Goal: Transaction & Acquisition: Purchase product/service

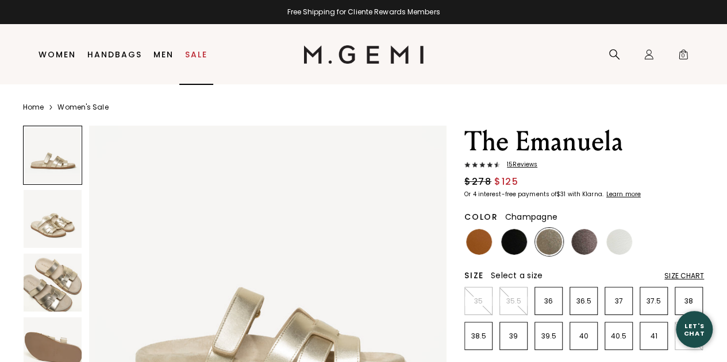
click at [194, 53] on link "Sale" at bounding box center [196, 54] width 22 height 9
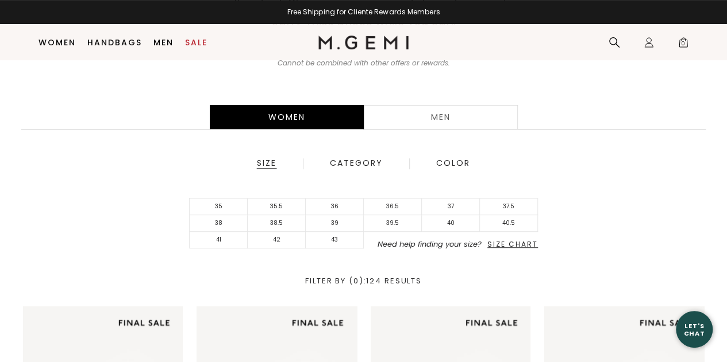
click at [503, 246] on span "Size Chart" at bounding box center [512, 244] width 51 height 10
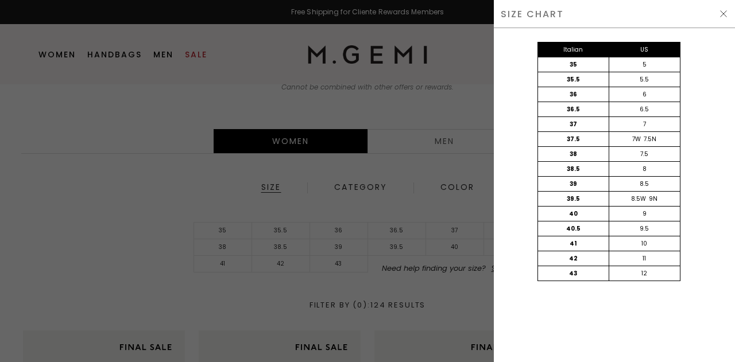
click at [503, 246] on div "Italian US 35 5 35.5 5.5 36 6 36.5 6.5 37 7 37.5 7W 7.5N 38 7.5 38.5 8 39 8.5 3…" at bounding box center [608, 173] width 241 height 290
click at [426, 117] on div at bounding box center [367, 181] width 735 height 362
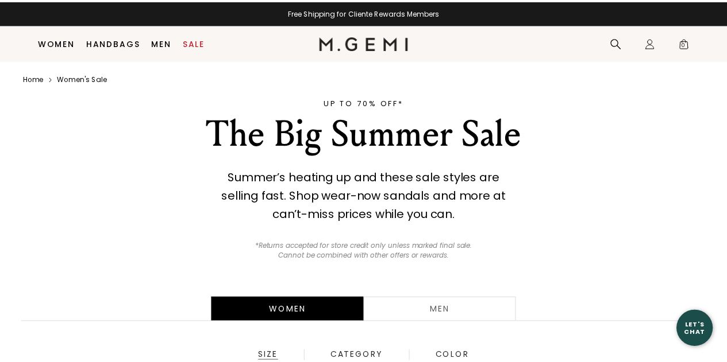
scroll to position [169, 0]
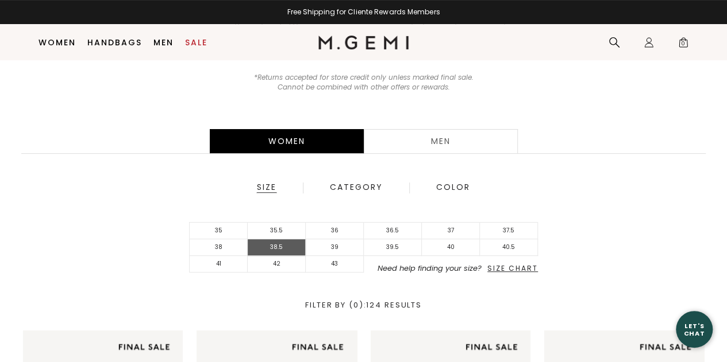
click at [281, 246] on li "38.5" at bounding box center [277, 247] width 58 height 17
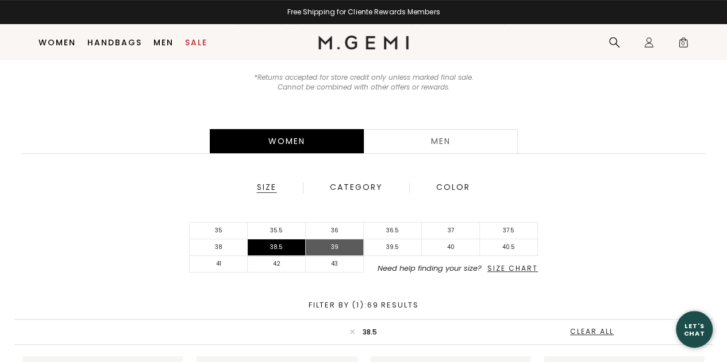
click at [313, 246] on li "39" at bounding box center [335, 247] width 58 height 17
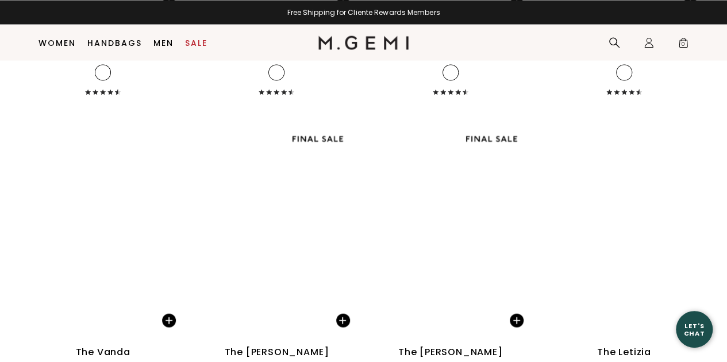
scroll to position [3351, 0]
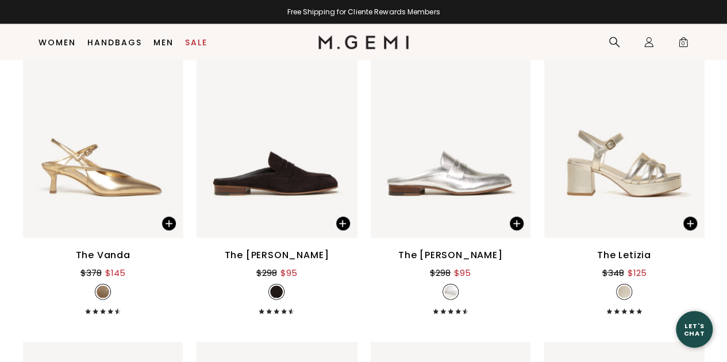
click at [616, 152] on img at bounding box center [624, 132] width 160 height 213
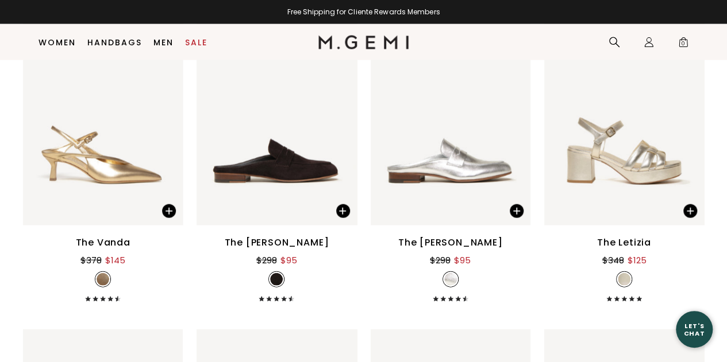
scroll to position [3364, 0]
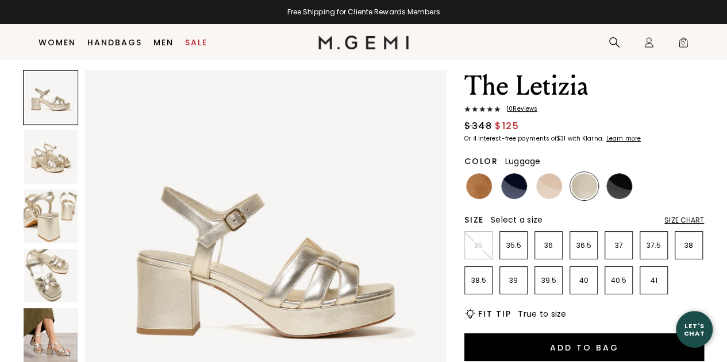
click at [476, 177] on img at bounding box center [479, 186] width 26 height 26
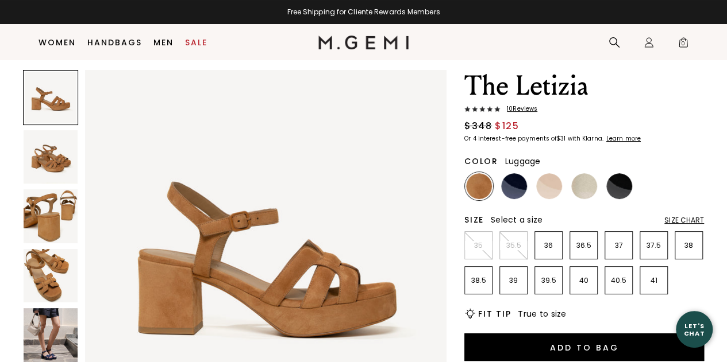
click at [48, 347] on img at bounding box center [51, 335] width 54 height 54
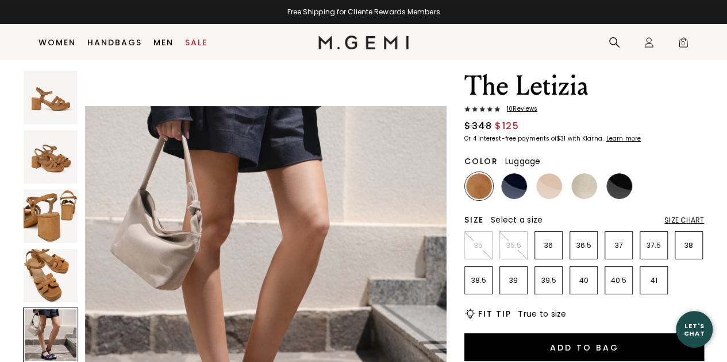
scroll to position [1603, 0]
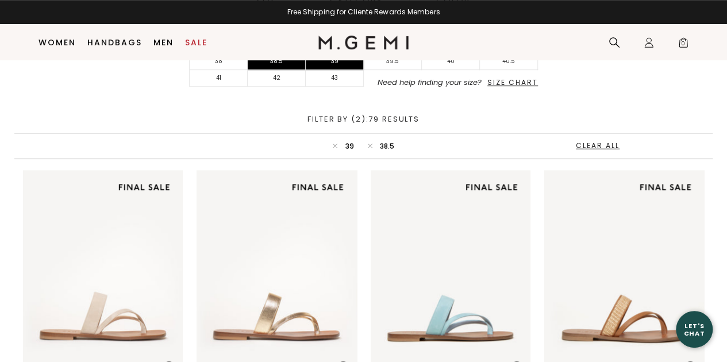
scroll to position [757, 0]
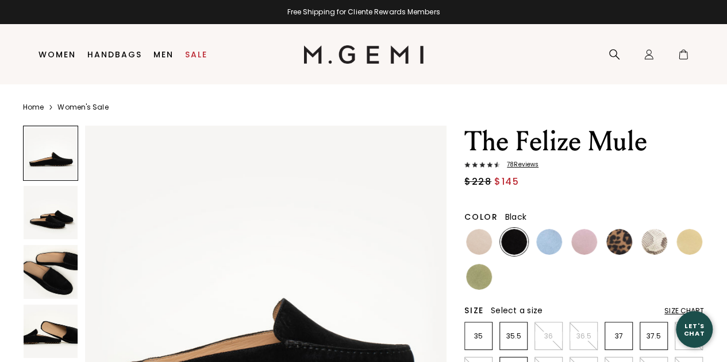
click at [531, 167] on span "78 Review s" at bounding box center [519, 164] width 38 height 7
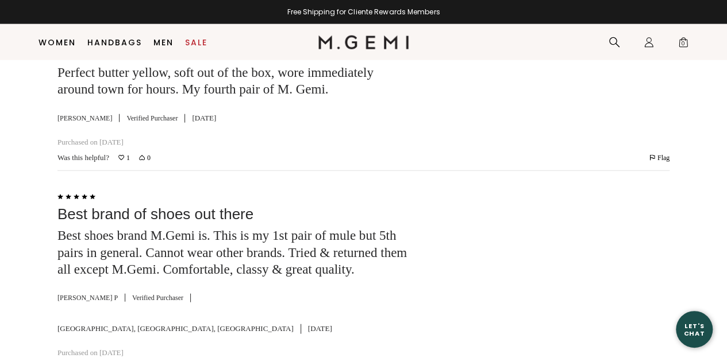
scroll to position [3521, 0]
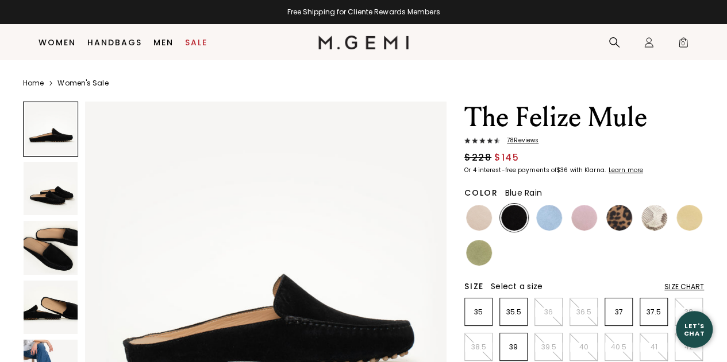
scroll to position [65, 0]
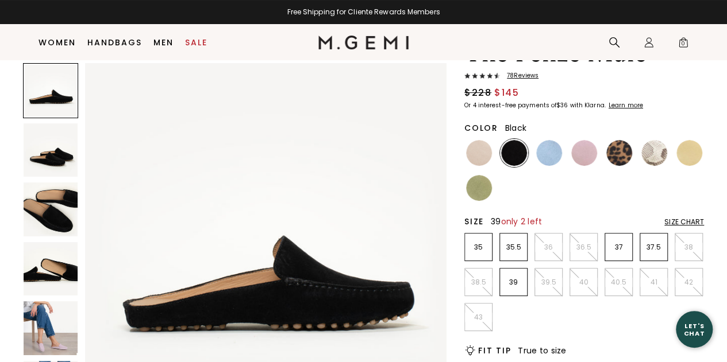
click at [510, 279] on p "39" at bounding box center [513, 282] width 27 height 9
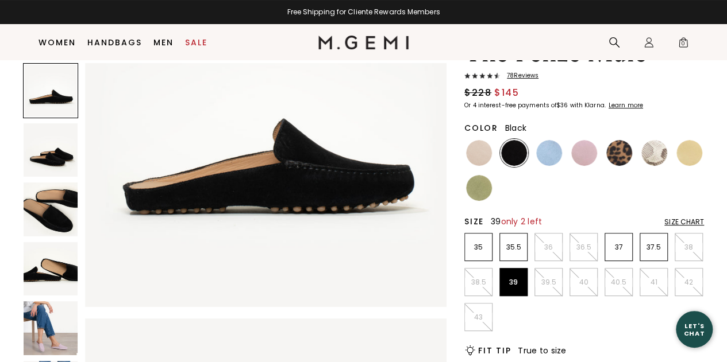
click at [516, 156] on img at bounding box center [514, 153] width 26 height 26
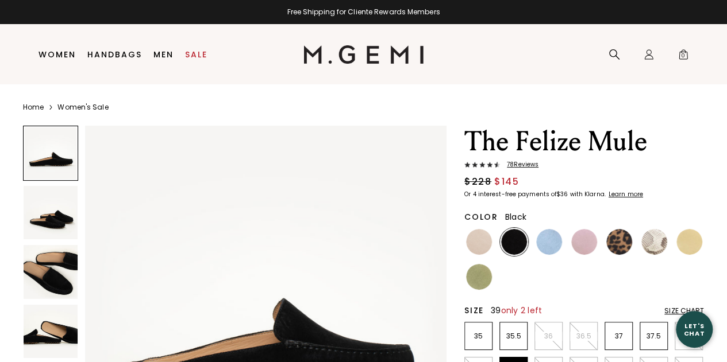
scroll to position [74, 0]
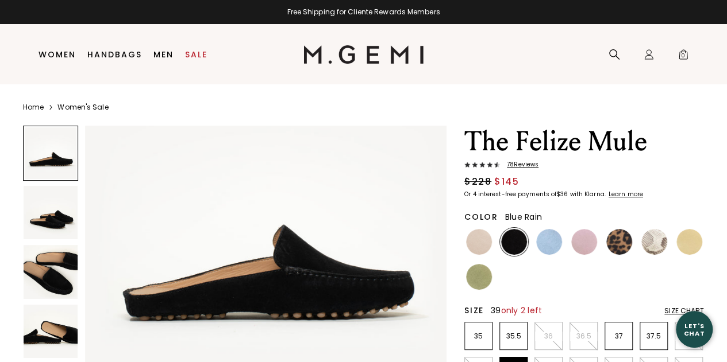
click at [549, 243] on img at bounding box center [549, 242] width 26 height 26
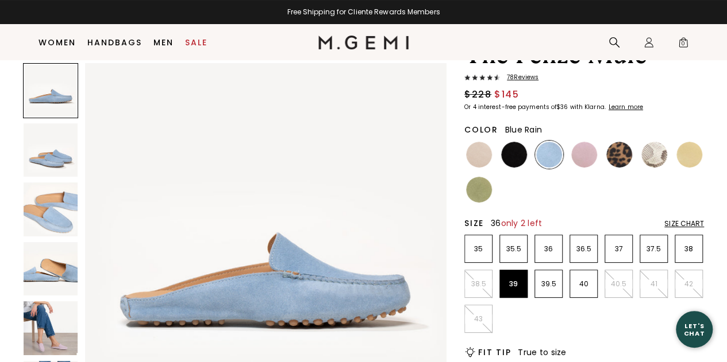
scroll to position [56, 0]
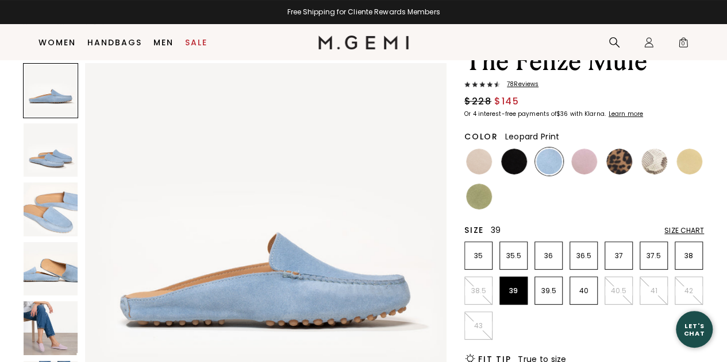
click at [626, 171] on img at bounding box center [619, 162] width 26 height 26
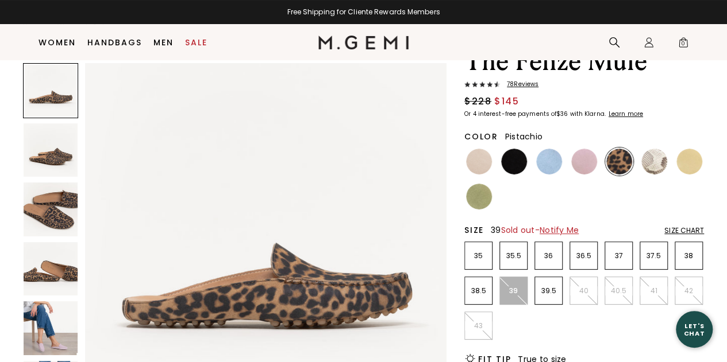
click at [484, 200] on img at bounding box center [479, 197] width 26 height 26
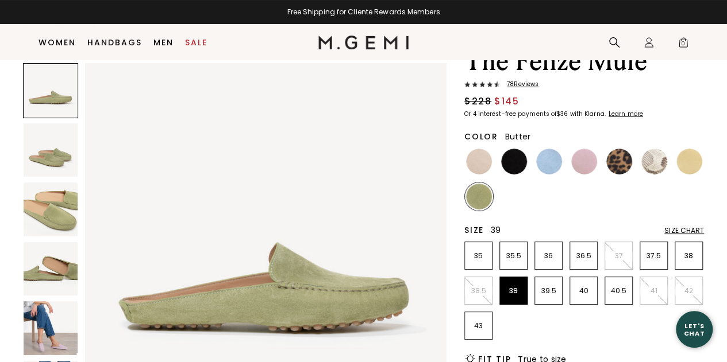
click at [687, 162] on img at bounding box center [689, 162] width 26 height 26
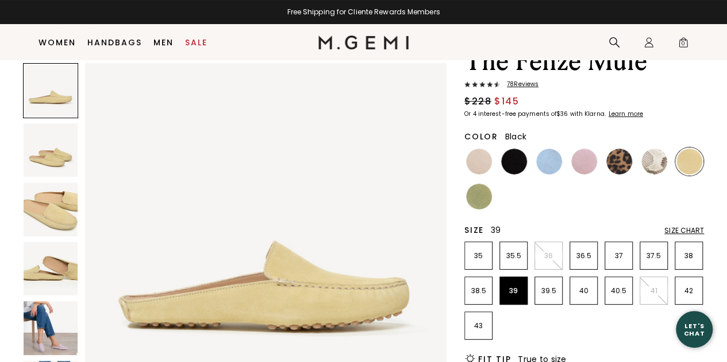
click at [505, 163] on img at bounding box center [514, 162] width 26 height 26
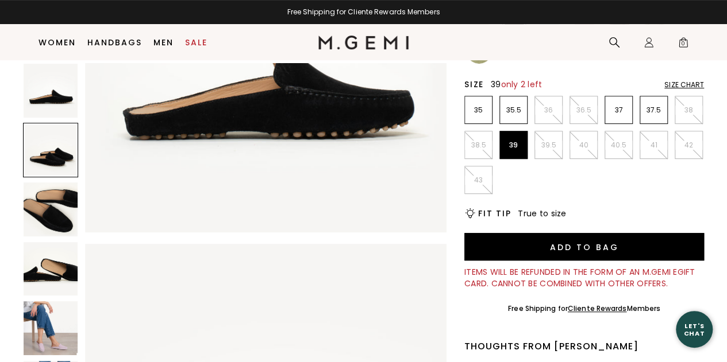
scroll to position [203, 0]
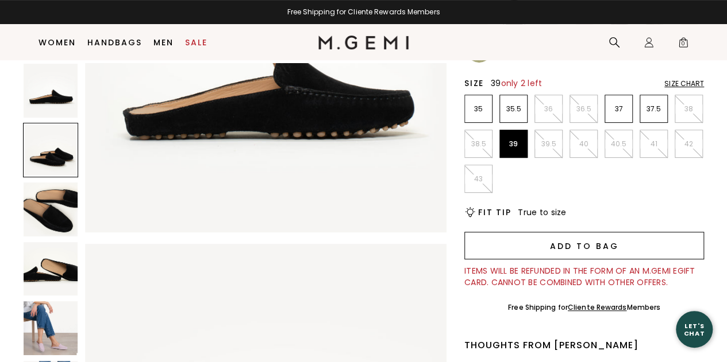
click at [566, 241] on button "Add to Bag" at bounding box center [583, 246] width 239 height 28
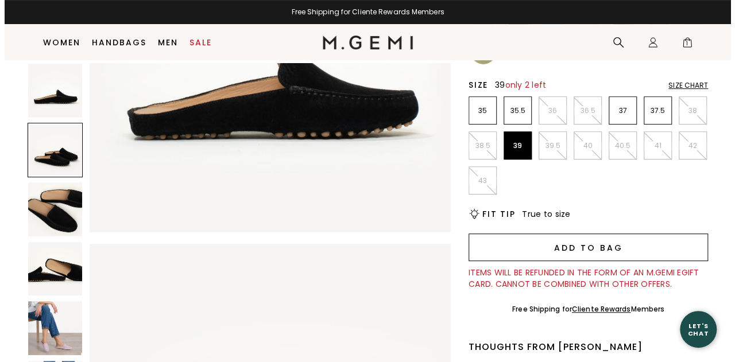
scroll to position [0, 0]
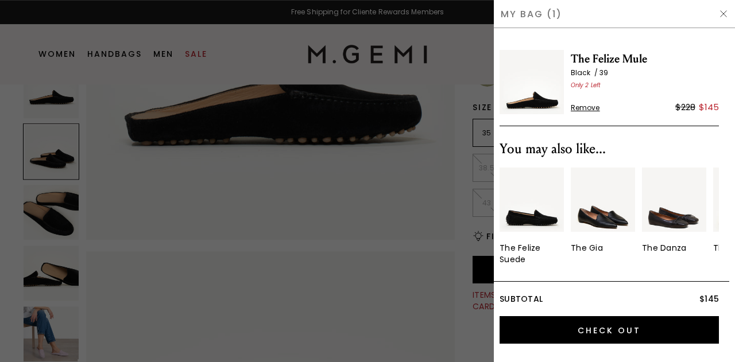
click at [289, 186] on div at bounding box center [367, 181] width 735 height 362
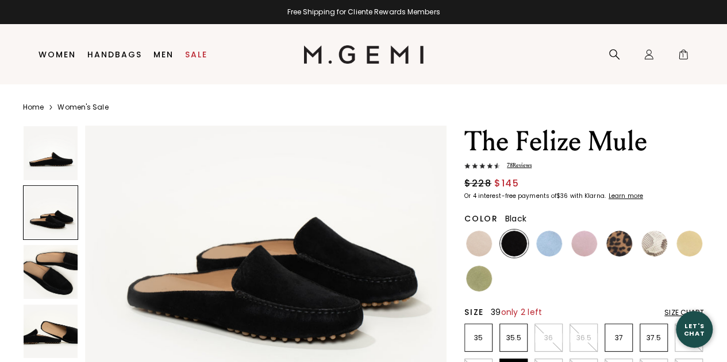
scroll to position [446, 0]
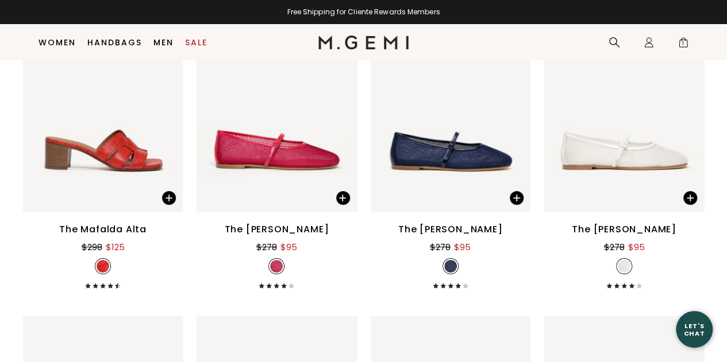
scroll to position [4263, 0]
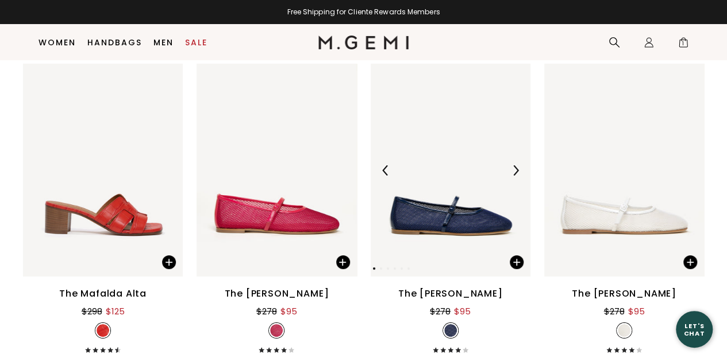
click at [515, 168] on img at bounding box center [515, 170] width 10 height 10
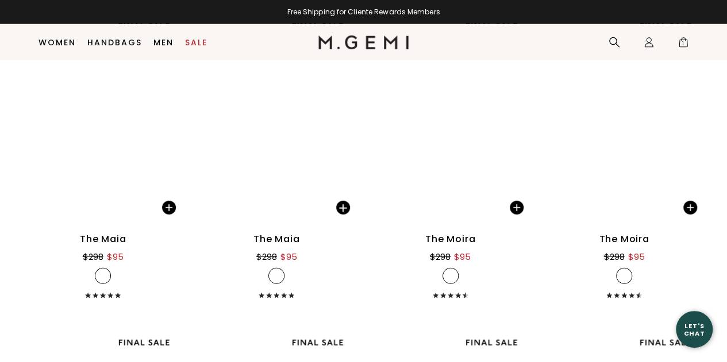
scroll to position [5904, 0]
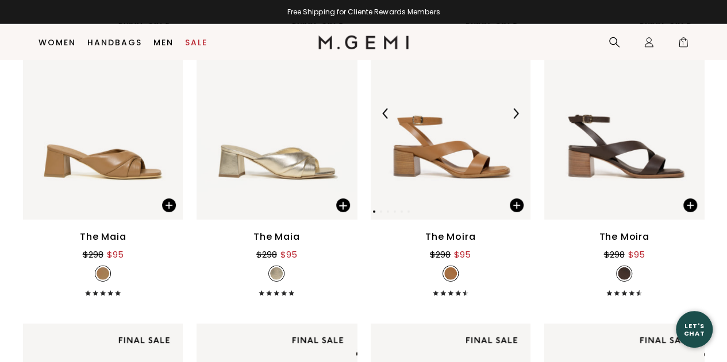
click at [479, 145] on img at bounding box center [450, 113] width 160 height 213
click at [130, 158] on img at bounding box center [103, 113] width 160 height 213
click at [121, 153] on img at bounding box center [103, 113] width 160 height 213
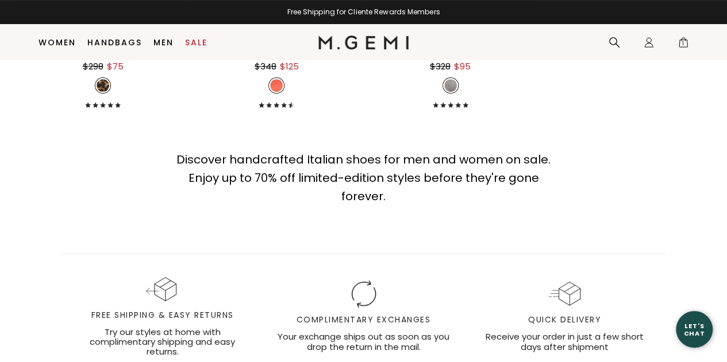
scroll to position [6727, 0]
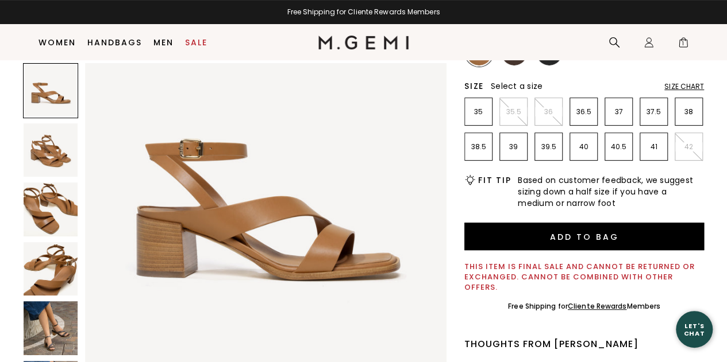
scroll to position [50, 0]
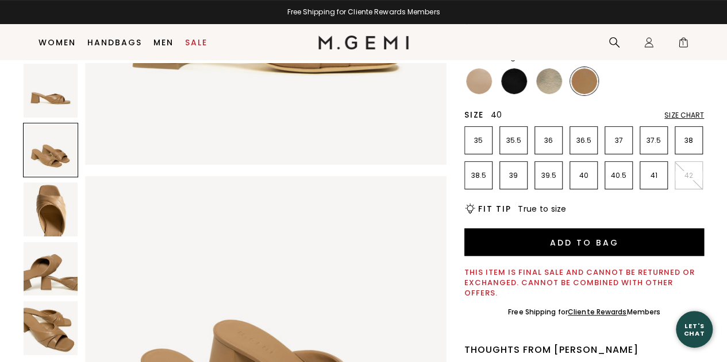
scroll to position [131, 0]
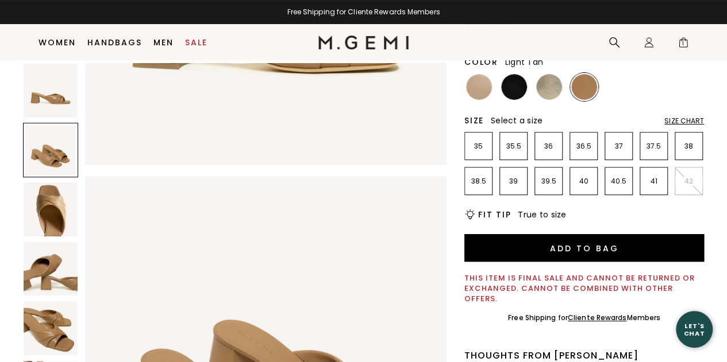
click at [53, 96] on img at bounding box center [51, 91] width 54 height 54
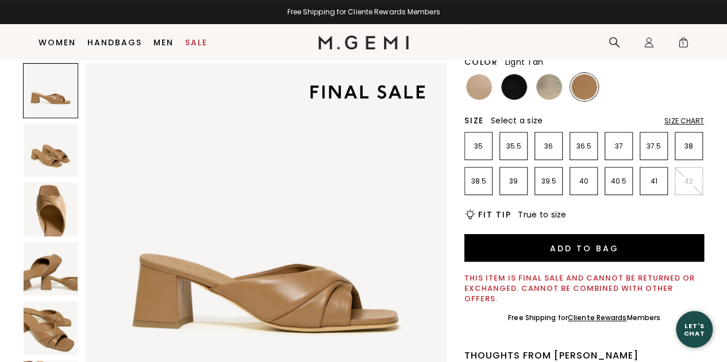
scroll to position [0, 0]
click at [54, 155] on img at bounding box center [51, 150] width 54 height 54
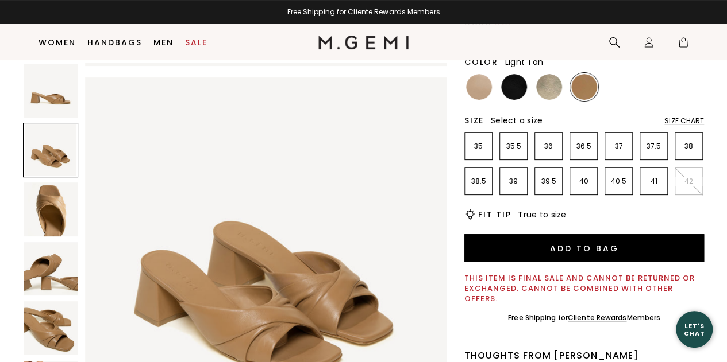
scroll to position [364, 0]
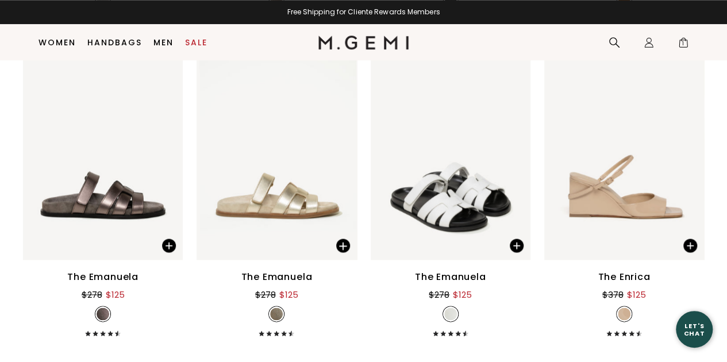
scroll to position [4881, 0]
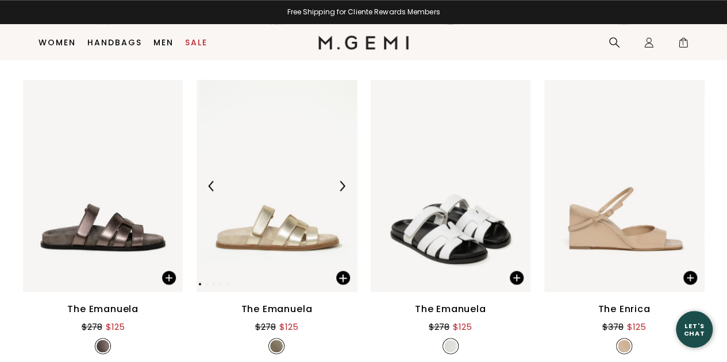
click at [287, 217] on img at bounding box center [276, 186] width 160 height 213
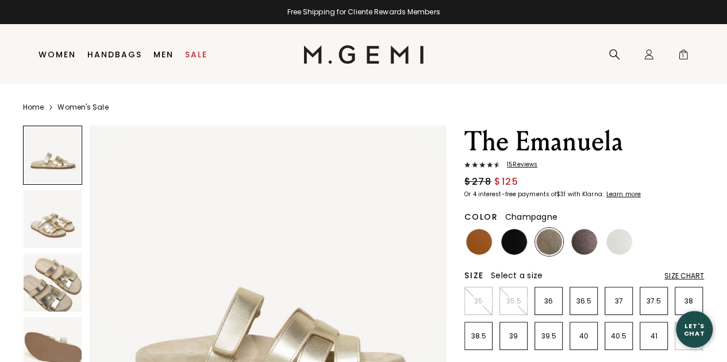
scroll to position [92, 0]
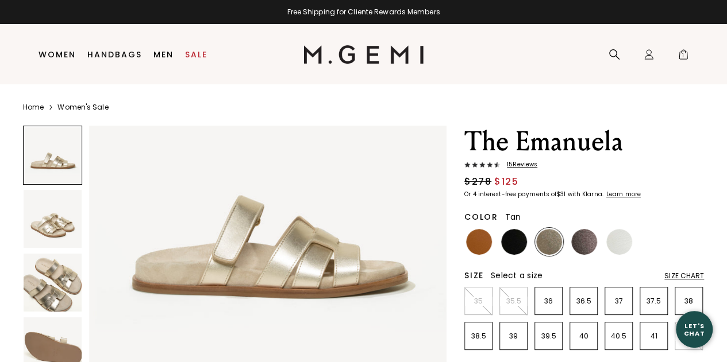
click at [477, 241] on img at bounding box center [479, 242] width 26 height 26
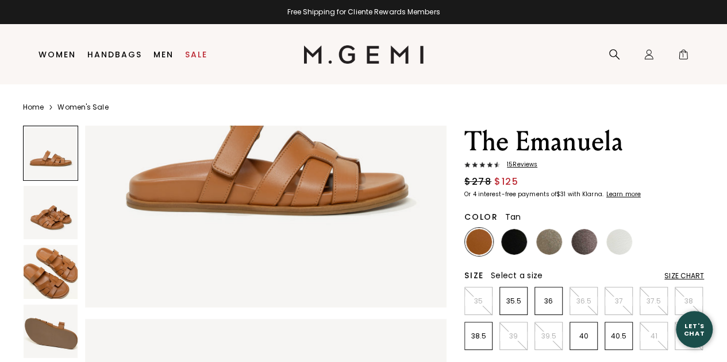
click at [53, 264] on img at bounding box center [51, 272] width 54 height 54
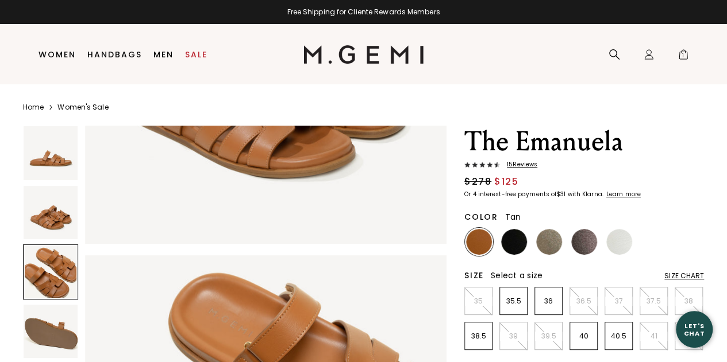
scroll to position [728, 0]
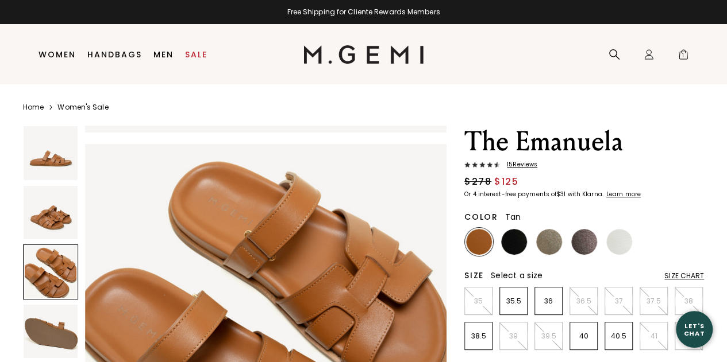
click at [51, 223] on img at bounding box center [51, 213] width 54 height 54
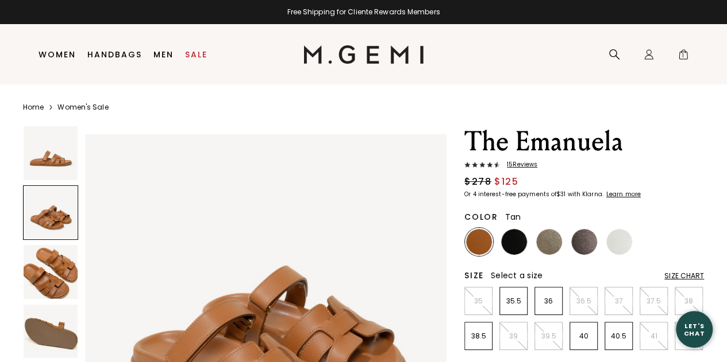
scroll to position [445, 0]
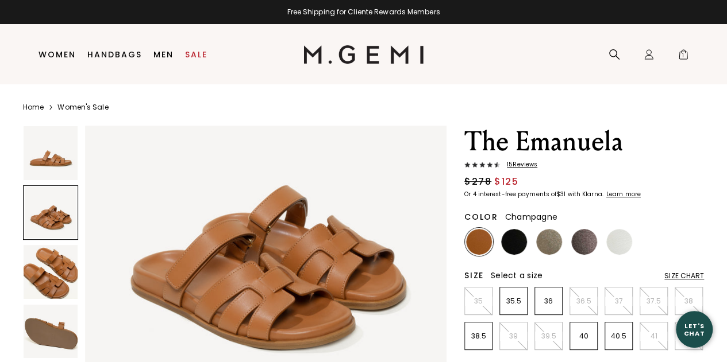
click at [549, 239] on img at bounding box center [549, 242] width 26 height 26
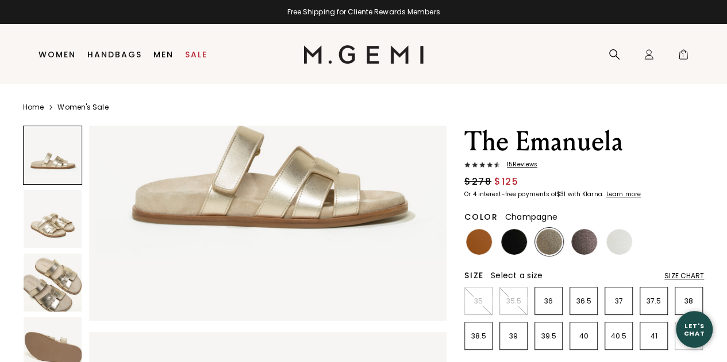
click at [97, 225] on img at bounding box center [267, 142] width 357 height 357
click at [161, 248] on img at bounding box center [267, 142] width 357 height 357
click at [56, 211] on img at bounding box center [53, 219] width 58 height 58
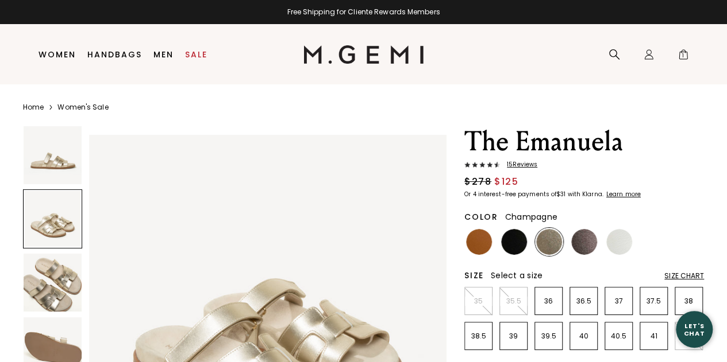
scroll to position [496, 0]
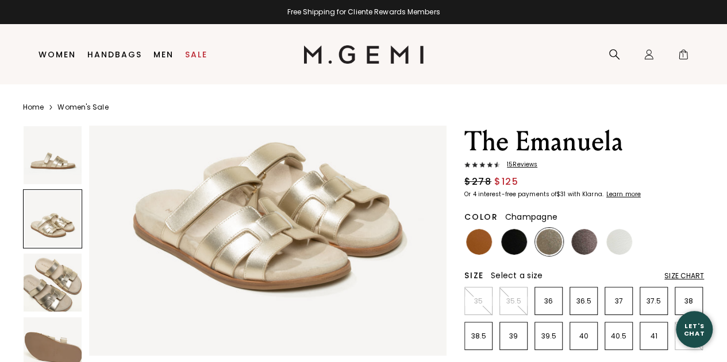
click at [61, 288] on img at bounding box center [53, 283] width 58 height 58
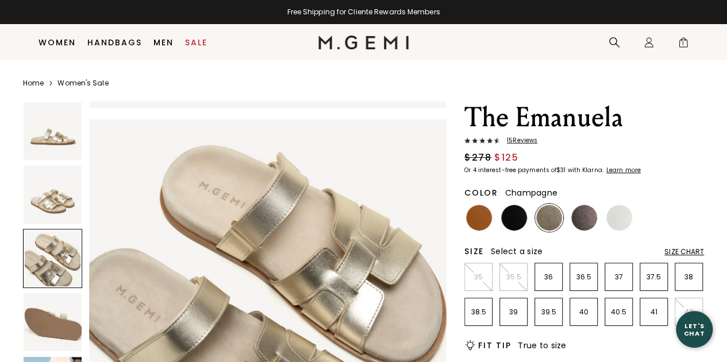
scroll to position [162, 0]
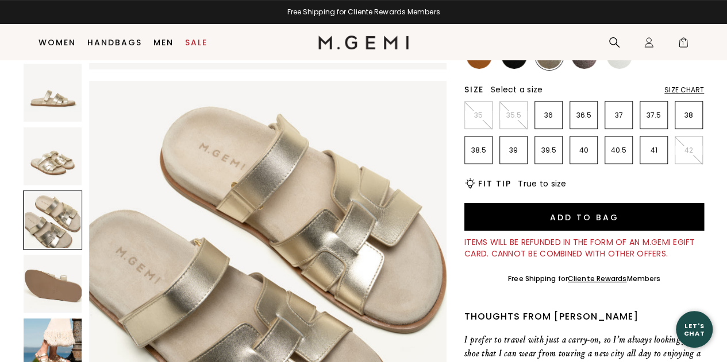
click at [57, 343] on img at bounding box center [53, 348] width 58 height 58
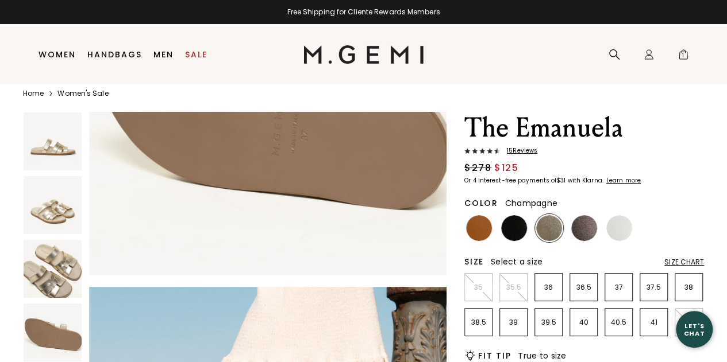
scroll to position [11, 0]
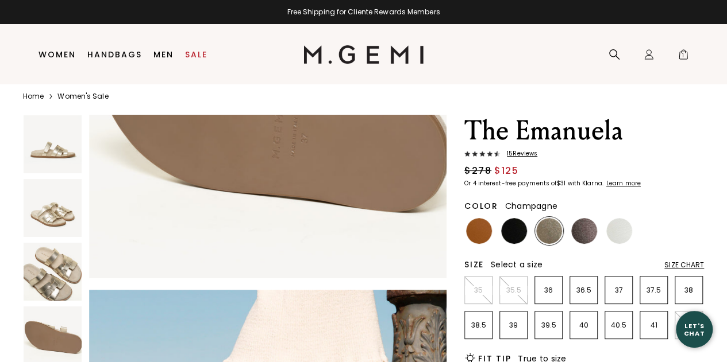
click at [529, 156] on span "15 Review s" at bounding box center [518, 153] width 37 height 7
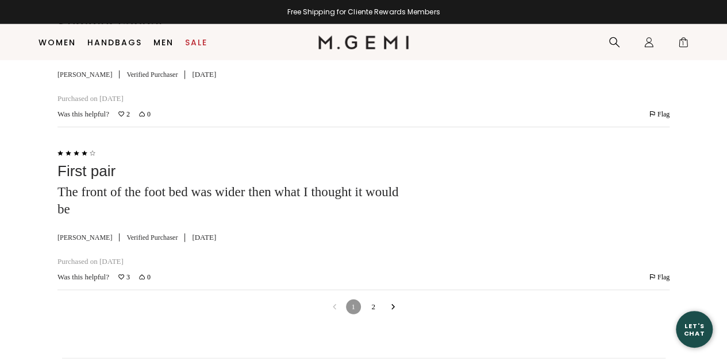
scroll to position [3834, 0]
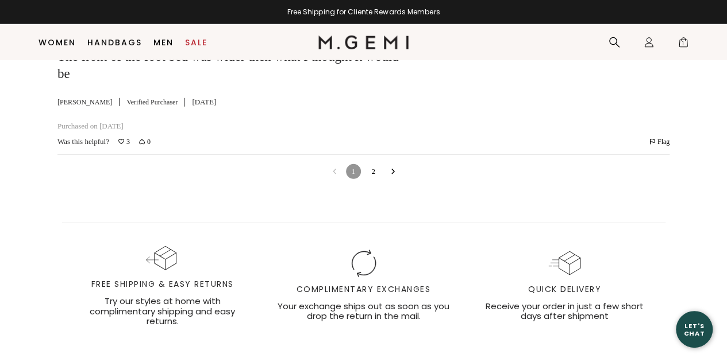
click at [376, 179] on link "2" at bounding box center [373, 171] width 15 height 15
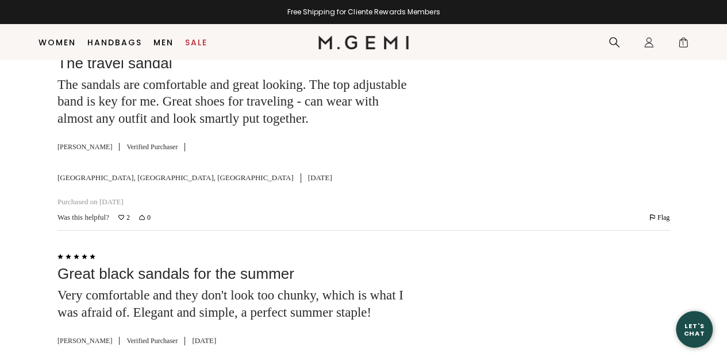
scroll to position [1980, 0]
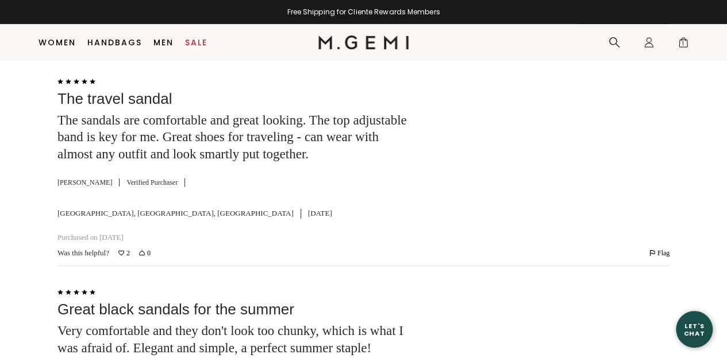
click at [376, 248] on div "Was this helpful? 2 0 Flag Review by Michelle B has been flagged Flag" at bounding box center [363, 253] width 612 height 11
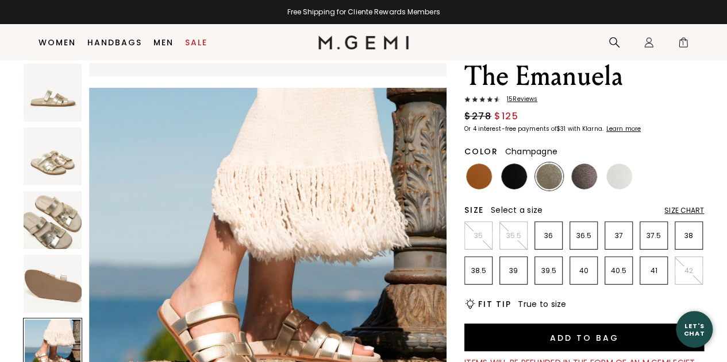
scroll to position [36, 0]
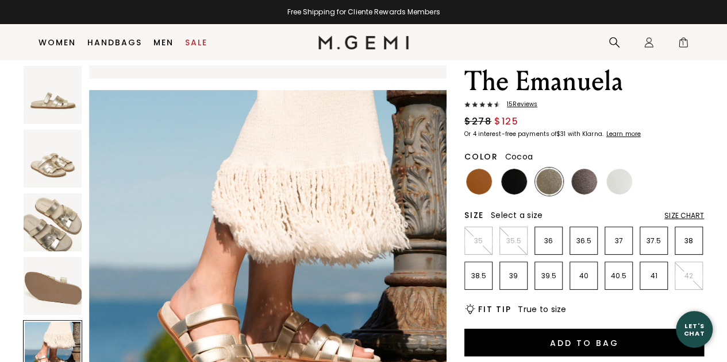
click at [582, 177] on img at bounding box center [584, 182] width 26 height 26
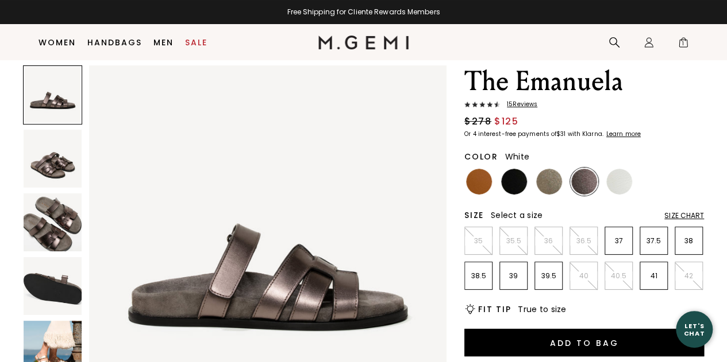
click at [621, 177] on img at bounding box center [619, 182] width 26 height 26
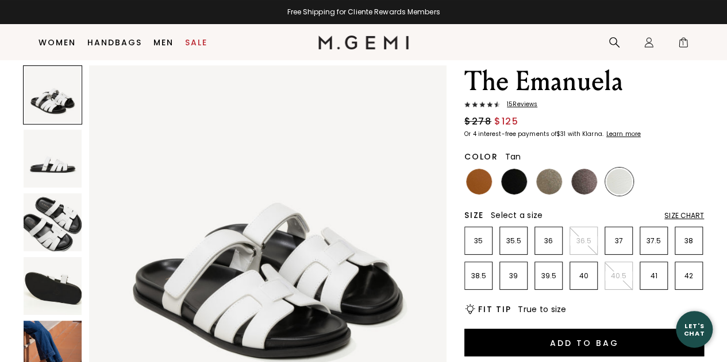
click at [482, 178] on img at bounding box center [479, 182] width 26 height 26
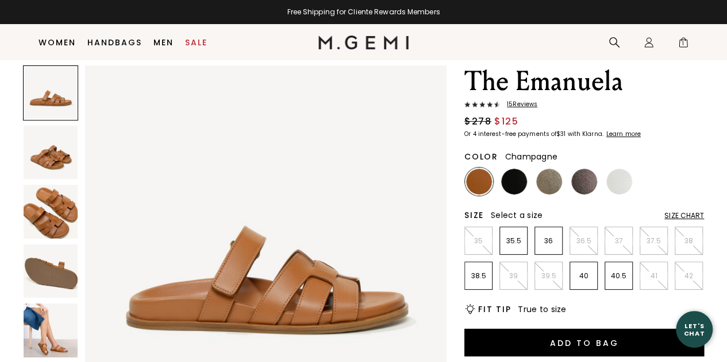
click at [541, 186] on img at bounding box center [549, 182] width 26 height 26
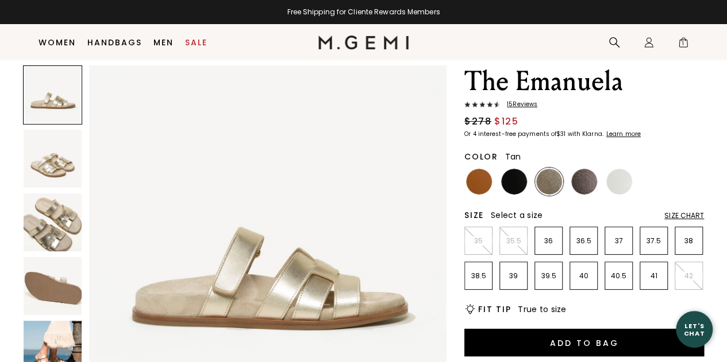
click at [473, 183] on img at bounding box center [479, 182] width 26 height 26
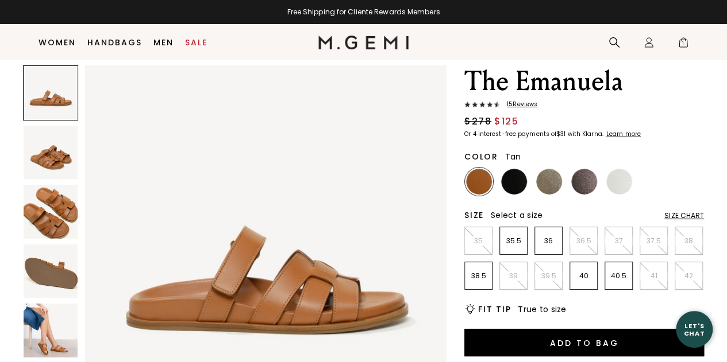
click at [68, 343] on img at bounding box center [51, 331] width 54 height 54
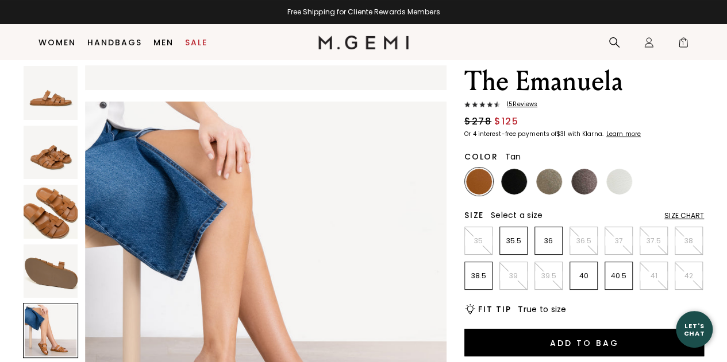
scroll to position [1532, 0]
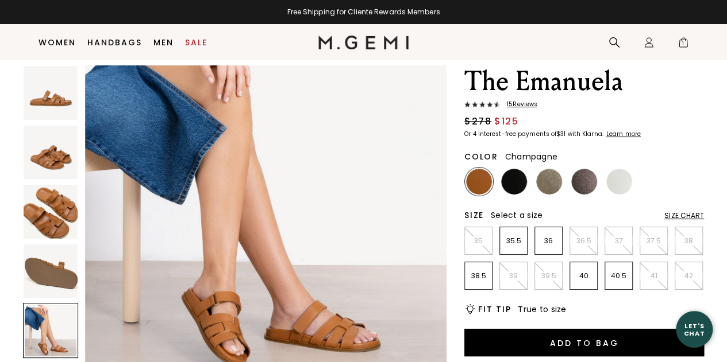
click at [540, 184] on img at bounding box center [549, 182] width 26 height 26
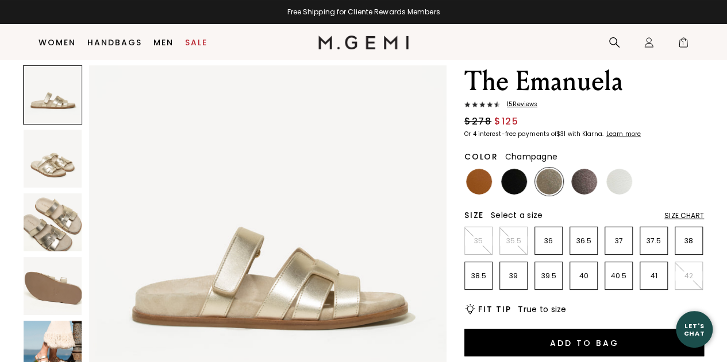
click at [49, 341] on img at bounding box center [53, 350] width 58 height 58
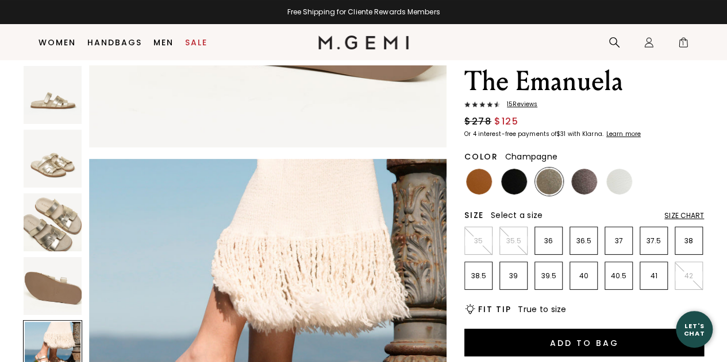
scroll to position [1439, 0]
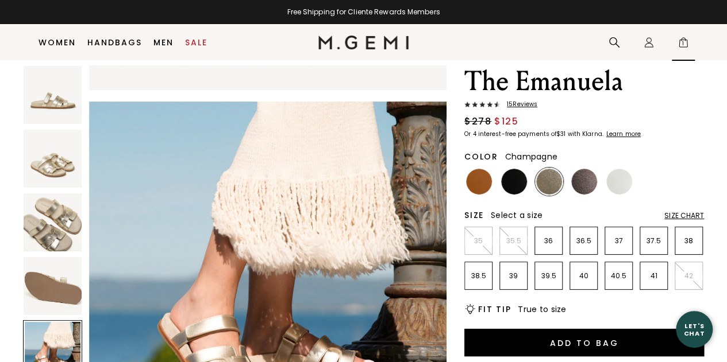
click at [681, 41] on span "1" at bounding box center [682, 44] width 11 height 11
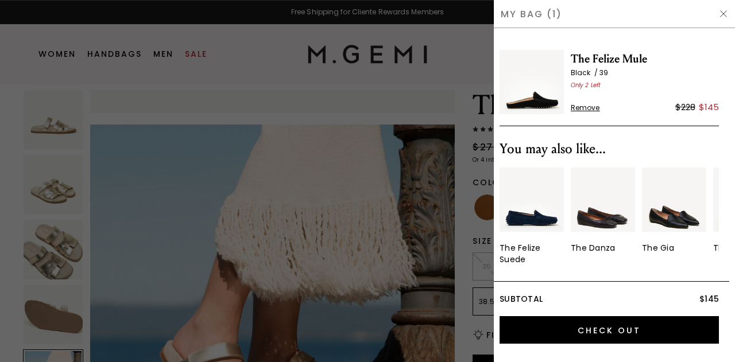
scroll to position [0, 0]
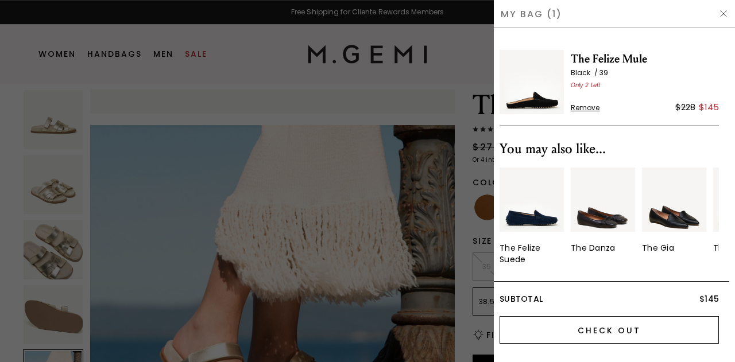
click at [587, 329] on input "Check Out" at bounding box center [609, 330] width 219 height 28
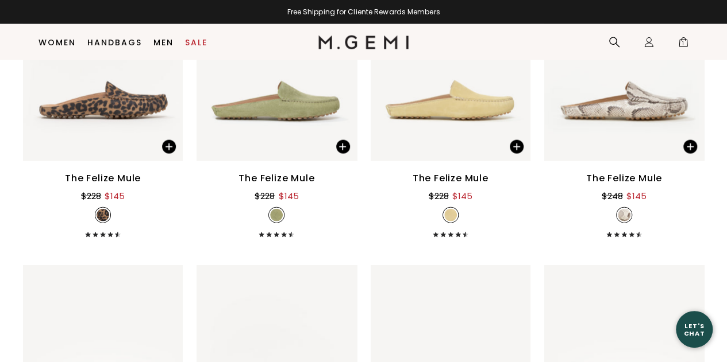
scroll to position [3402, 0]
